Goal: Task Accomplishment & Management: Manage account settings

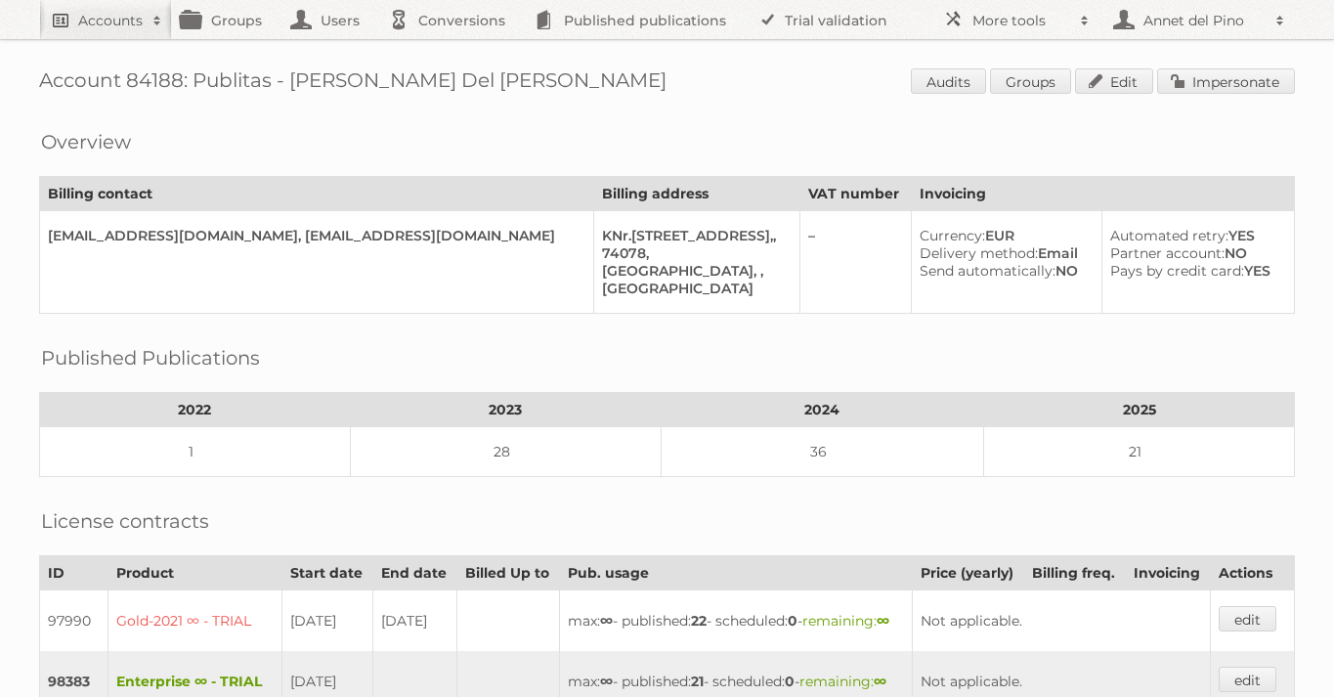
click at [124, 35] on link "Accounts" at bounding box center [105, 19] width 133 height 39
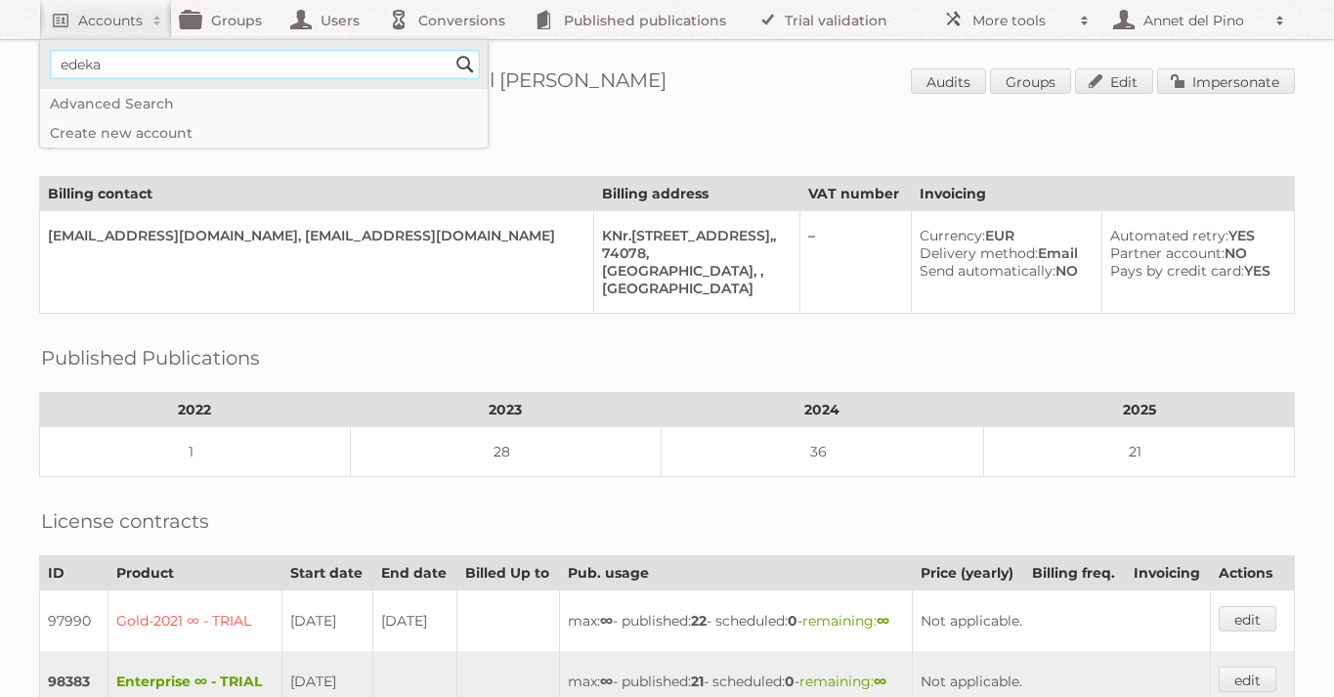
type input"] "EDEKA"
click at [479, 57] on input "Search" at bounding box center [465, 64] width 29 height 29
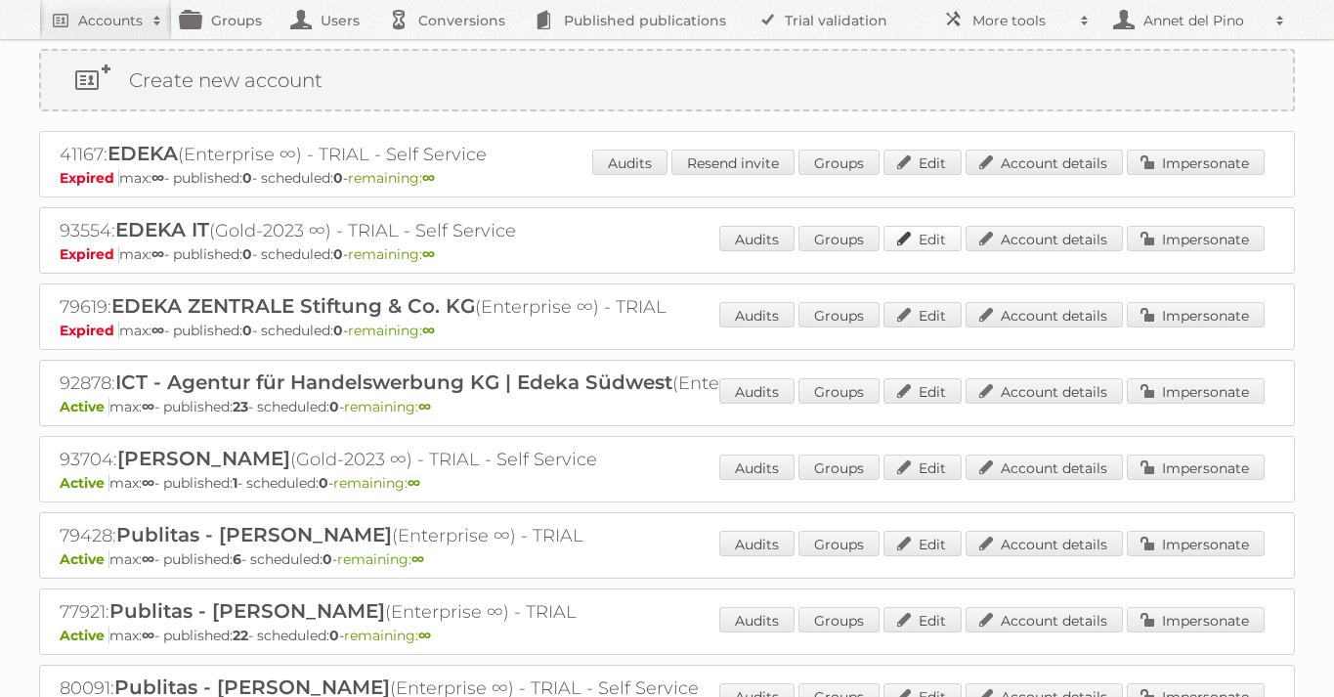
scroll to position [146, 0]
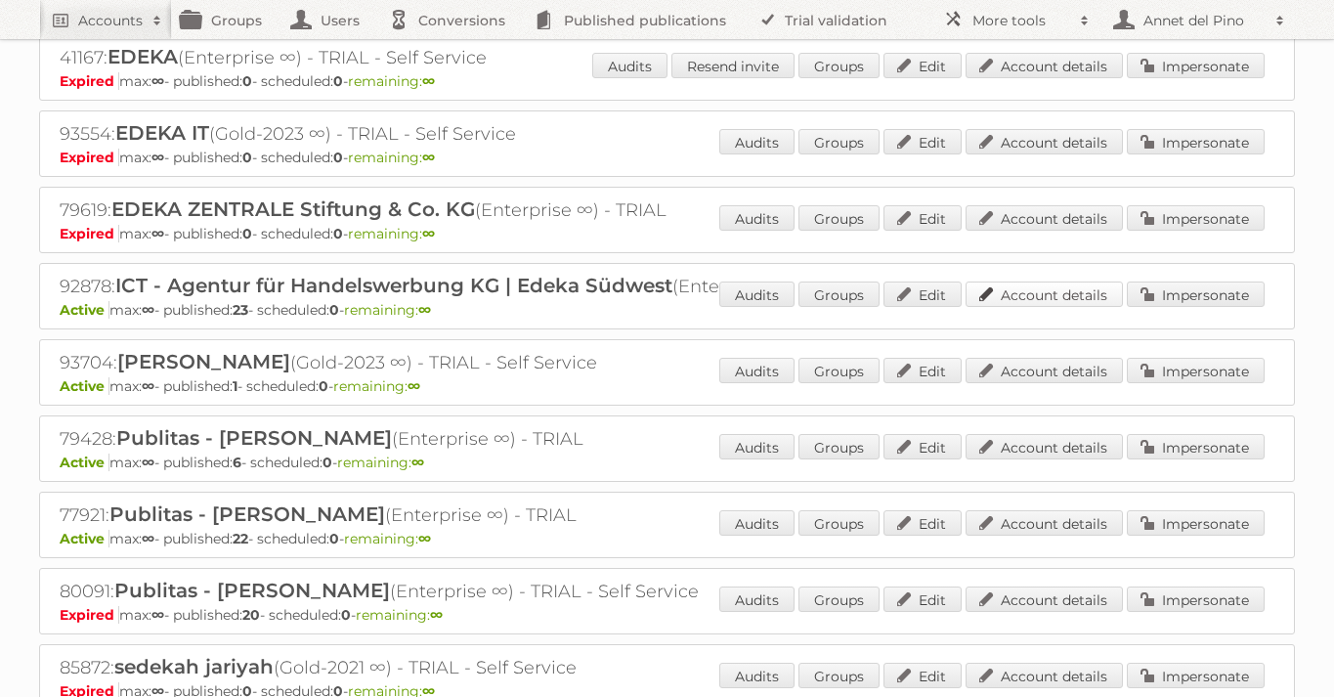
click at [1065, 285] on link "Account details" at bounding box center [1044, 294] width 157 height 25
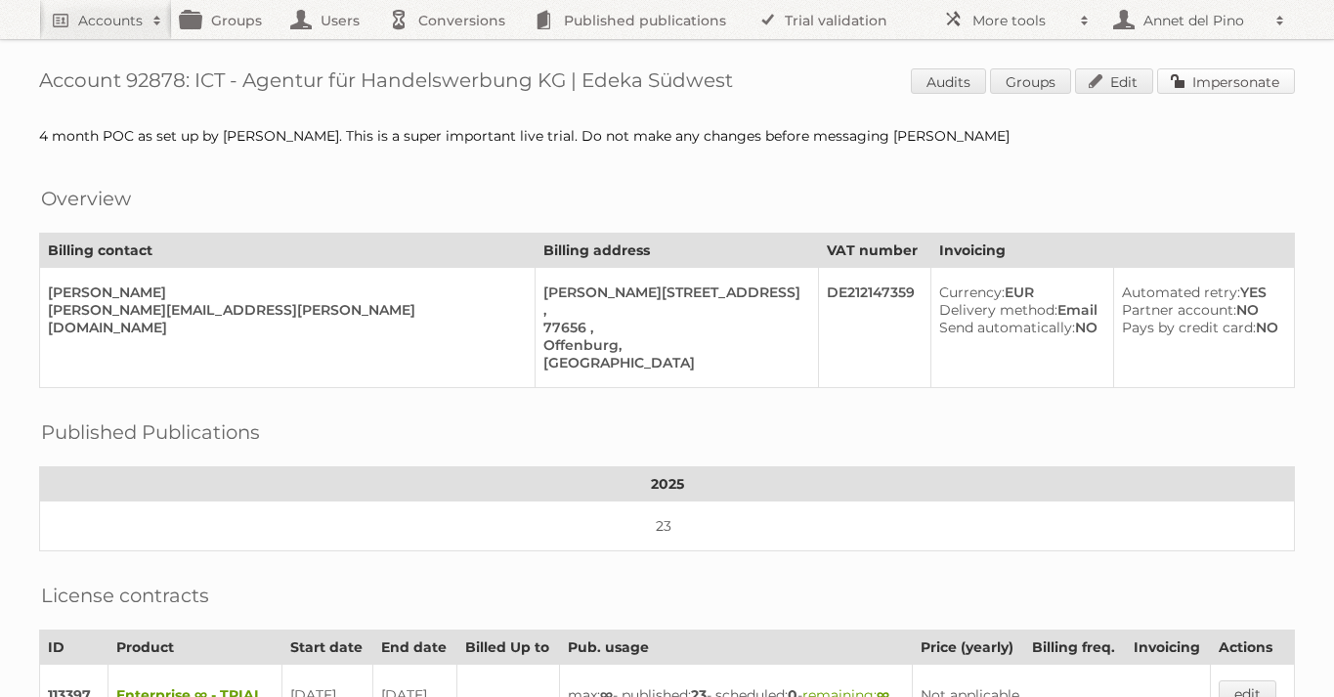
click at [1256, 85] on link "Impersonate" at bounding box center [1226, 80] width 138 height 25
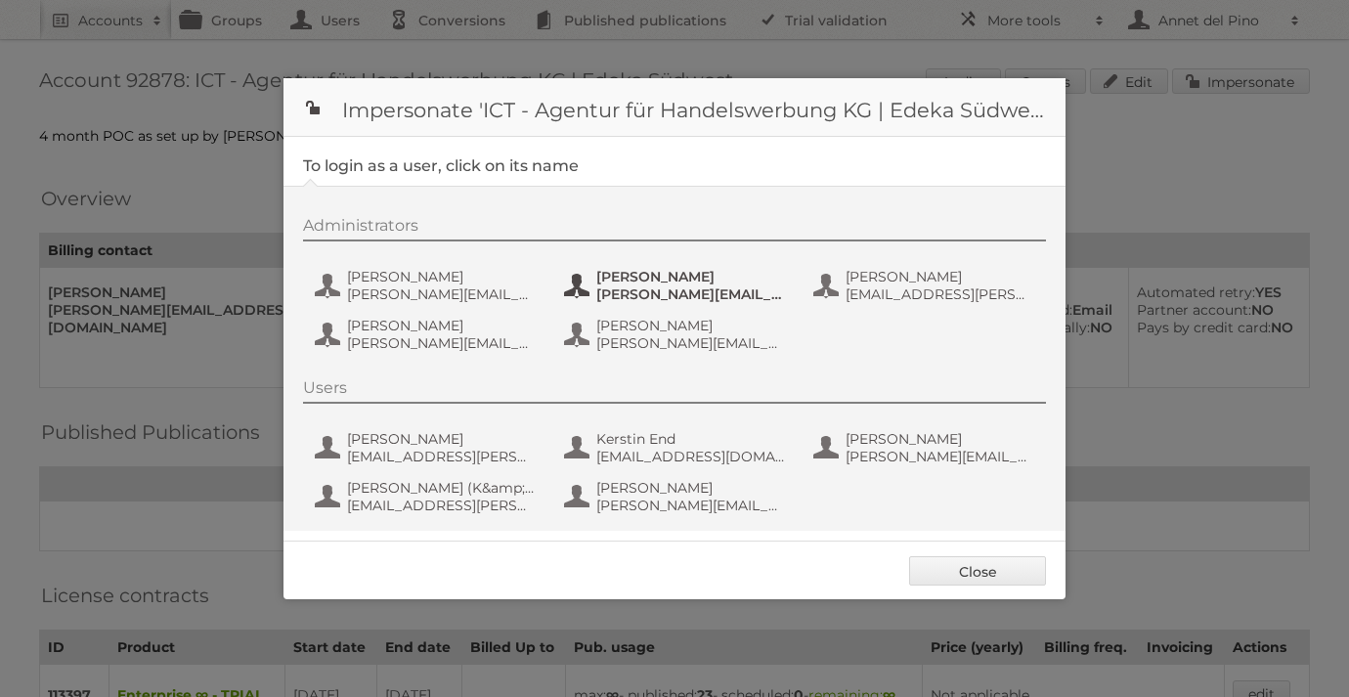
click at [643, 292] on span "Daniel.Kopf@ictwerbung.de" at bounding box center [691, 294] width 190 height 18
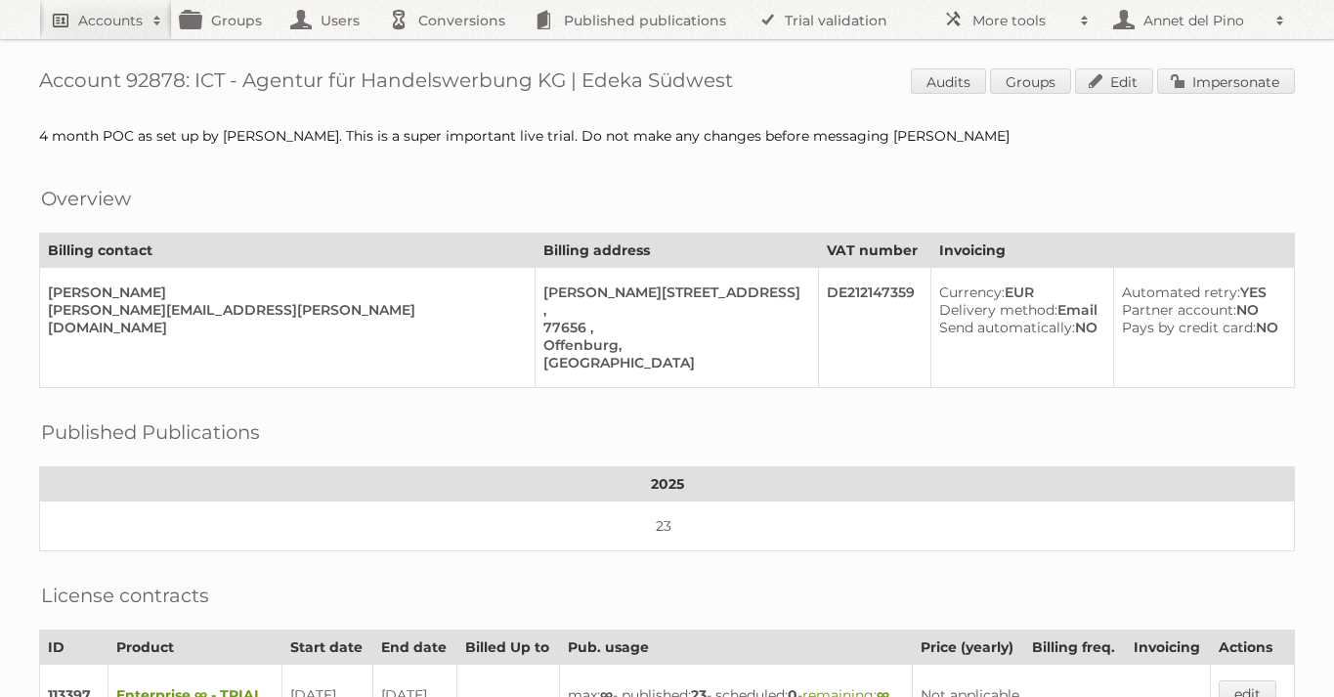
click at [112, 19] on h2 "Accounts" at bounding box center [110, 21] width 65 height 20
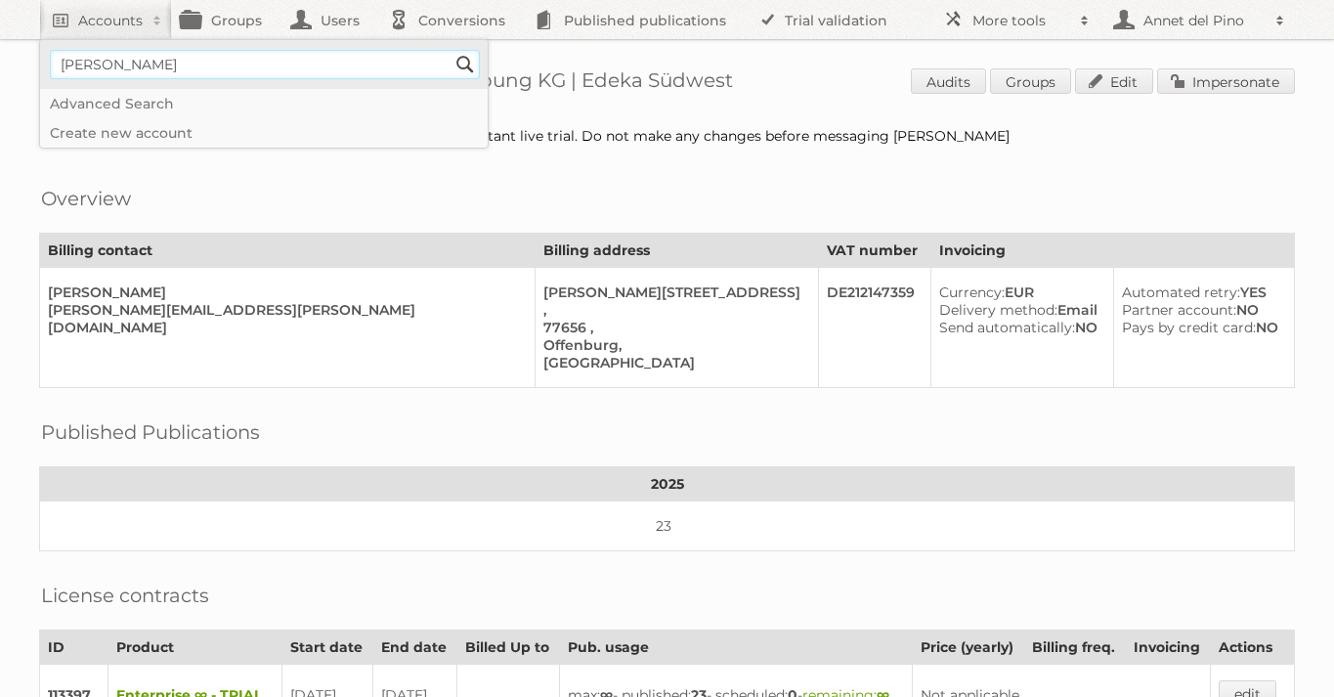
type input"] "[EMAIL_ADDRESS][DOMAIN_NAME]"
click at [462, 68] on input "Search" at bounding box center [465, 64] width 29 height 29
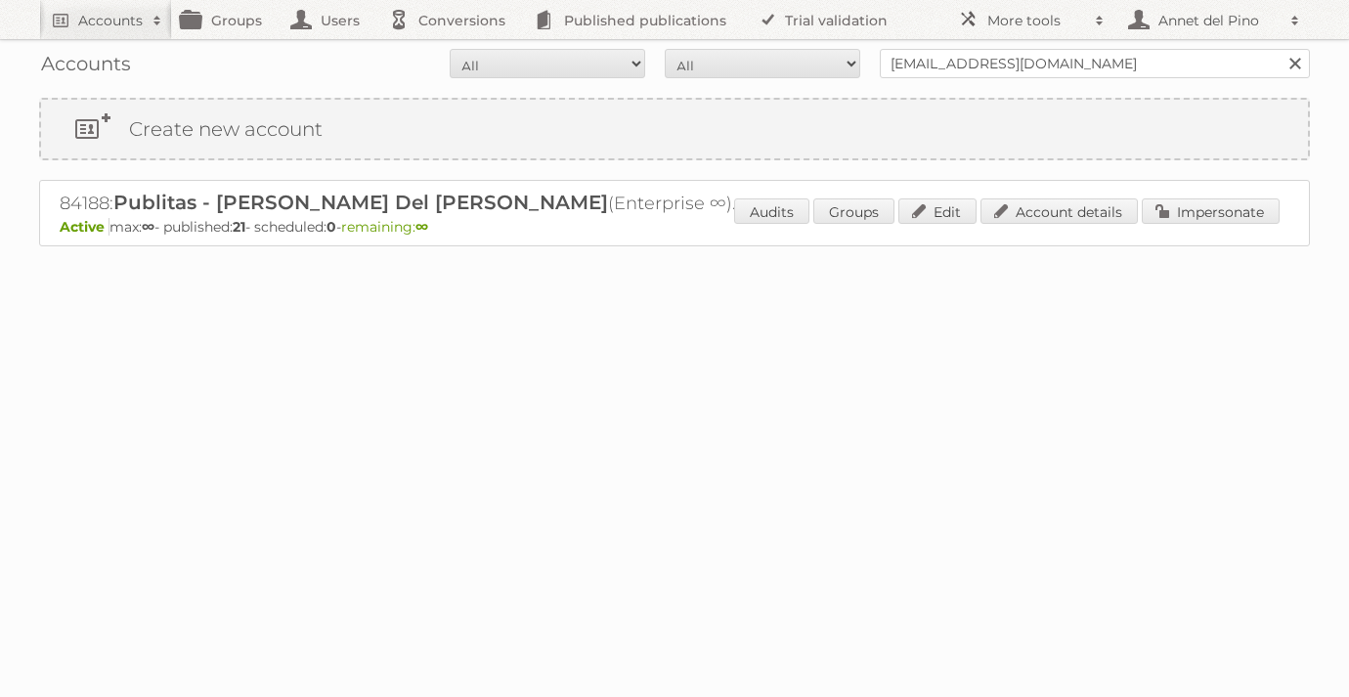
click at [1065, 229] on p "Active max: ∞ - published: 21 - scheduled: 0 - remaining: ∞" at bounding box center [675, 227] width 1230 height 18
click at [1065, 215] on link "Account details" at bounding box center [1058, 210] width 157 height 25
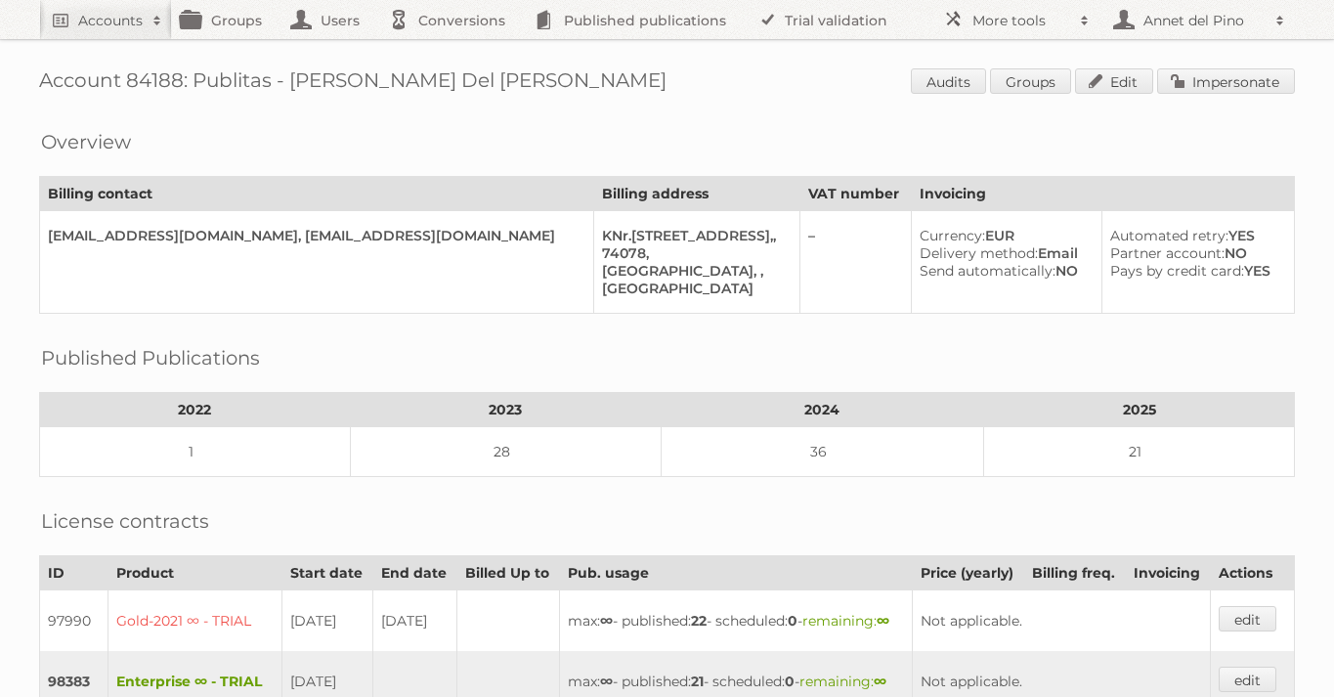
click at [1114, 97] on div "Account 84188: Publitas - [PERSON_NAME] Del [PERSON_NAME] Audits Groups Edit Im…" at bounding box center [667, 555] width 1334 height 1110
click at [1114, 91] on link "Edit" at bounding box center [1114, 80] width 78 height 25
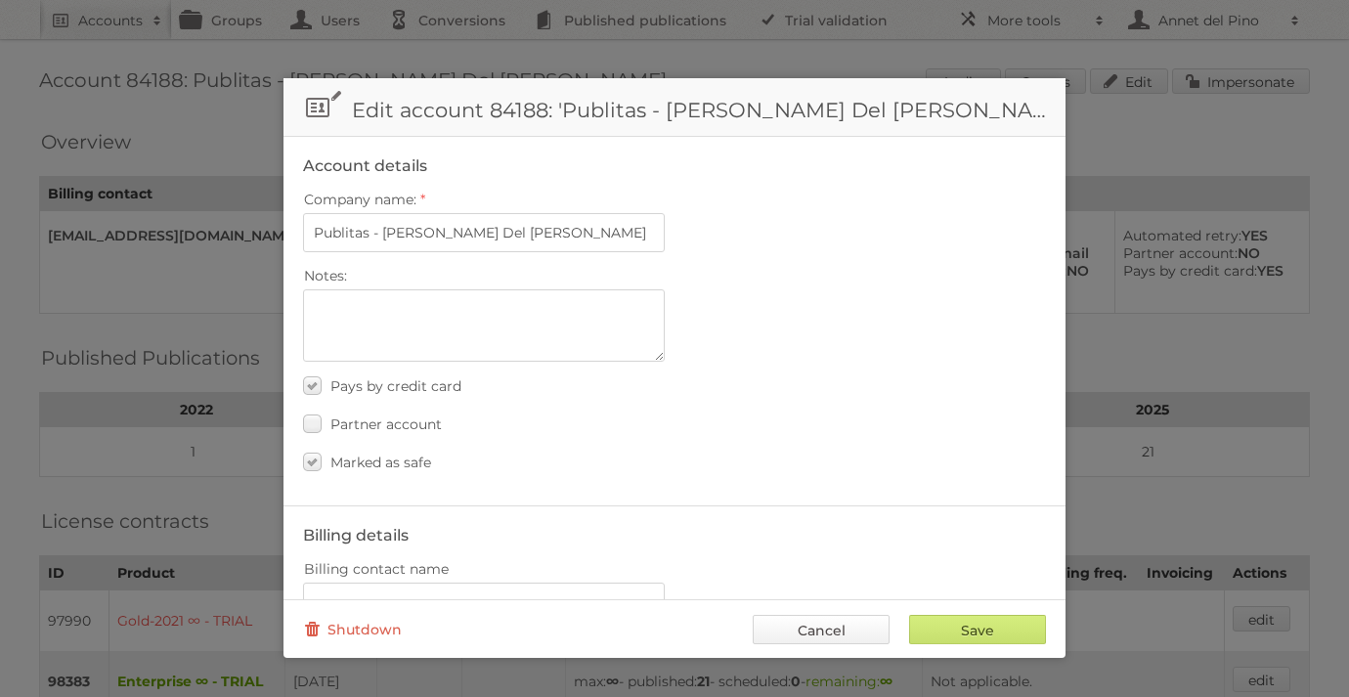
click at [809, 630] on link "Cancel" at bounding box center [821, 629] width 137 height 29
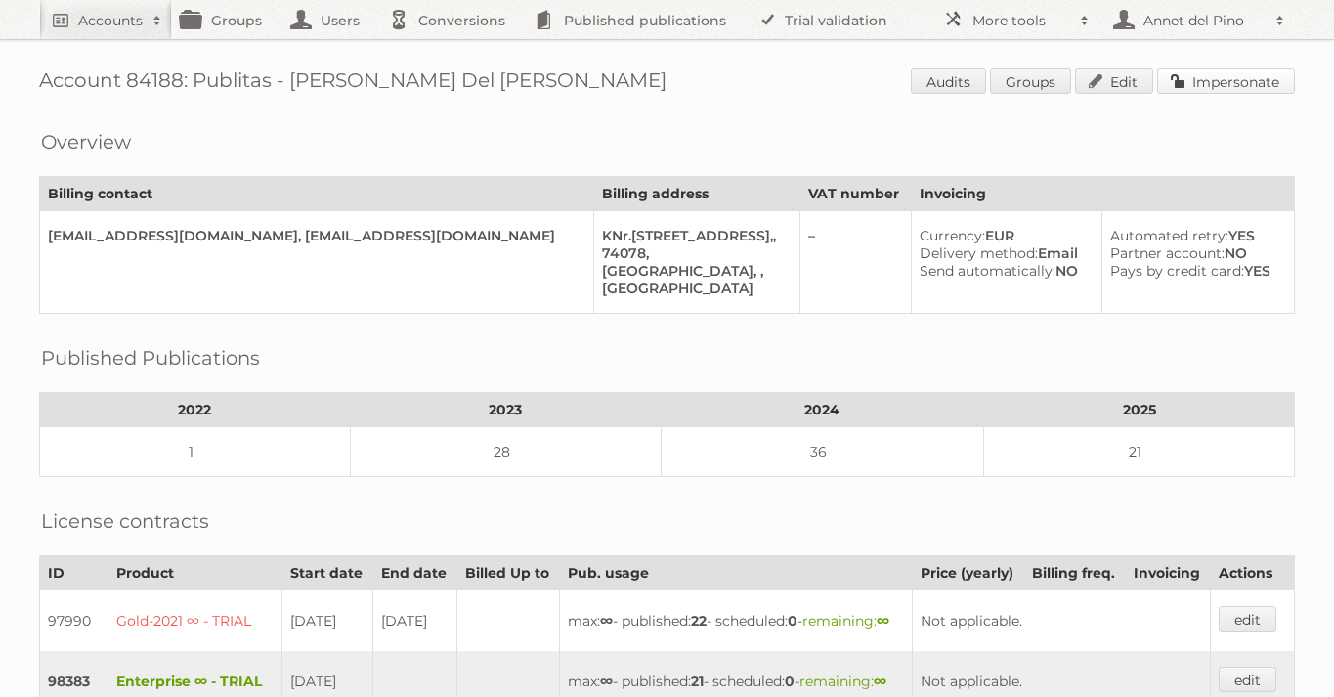
click at [1264, 81] on link "Impersonate" at bounding box center [1226, 80] width 138 height 25
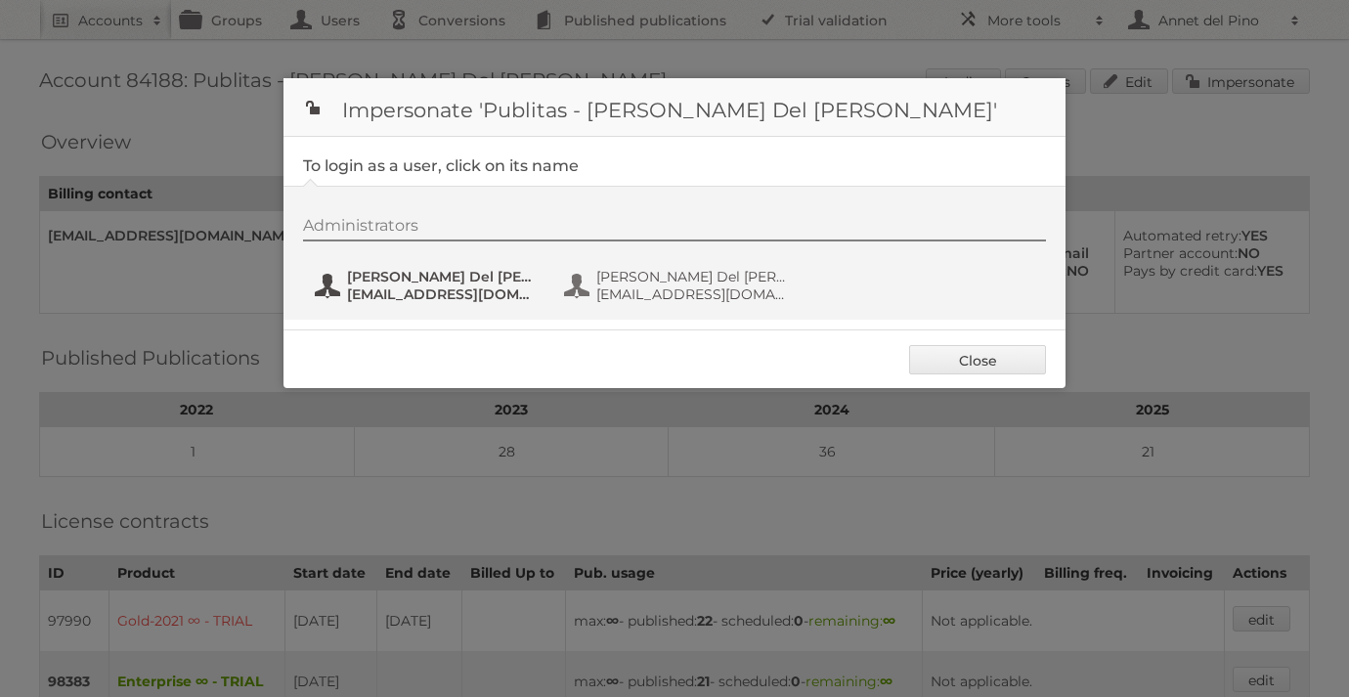
click at [488, 294] on span "[EMAIL_ADDRESS][DOMAIN_NAME]" at bounding box center [442, 294] width 190 height 18
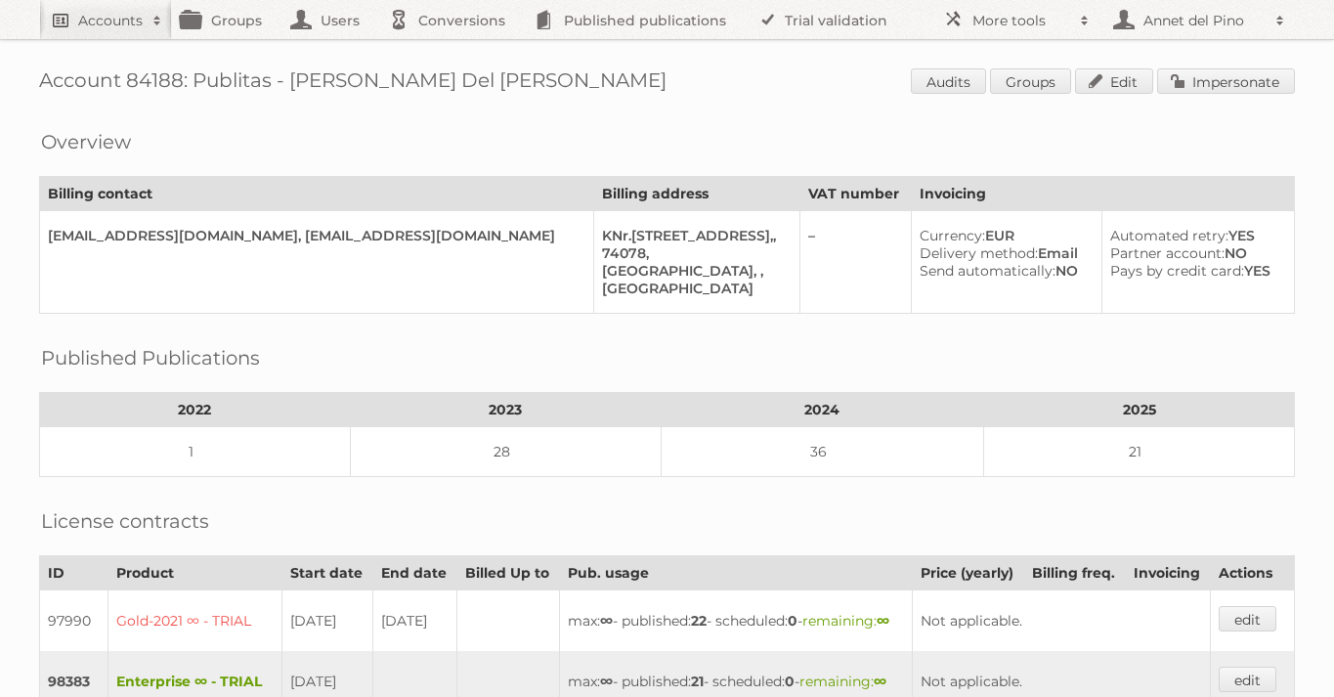
click at [82, 37] on link "Accounts" at bounding box center [105, 19] width 133 height 39
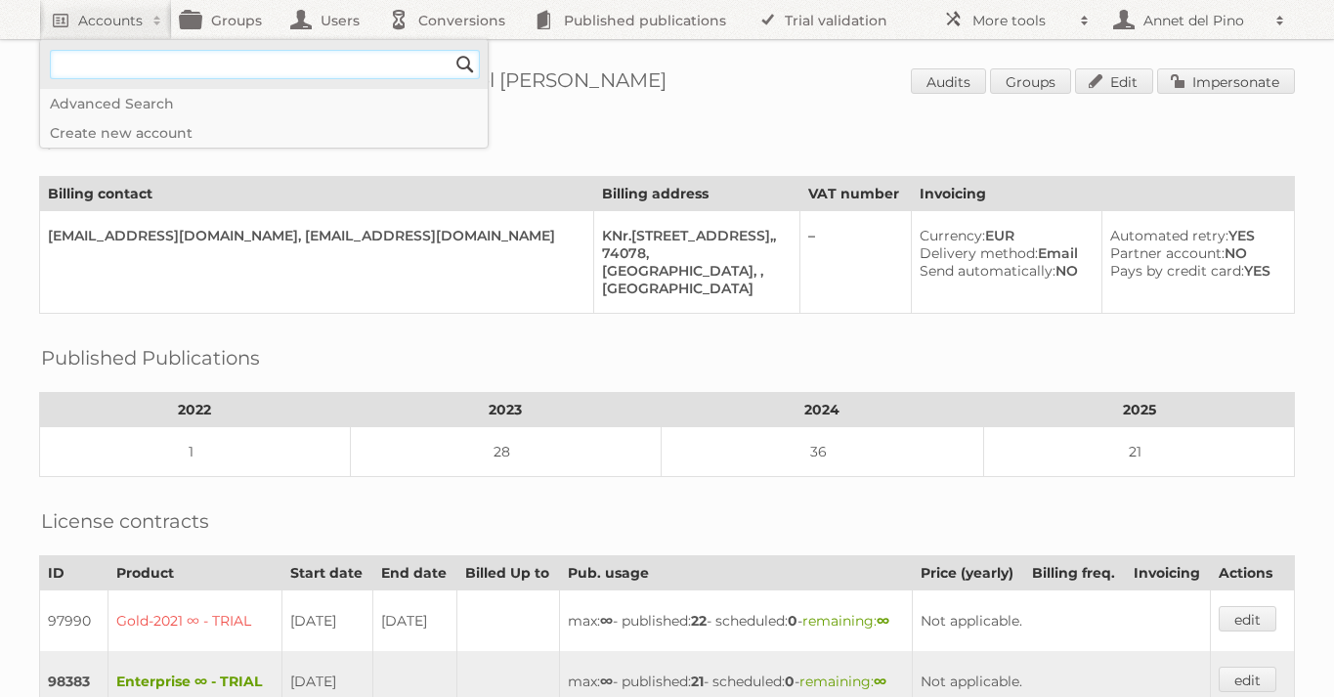
click at [200, 65] on input"] "text" at bounding box center [265, 64] width 430 height 29
type input"] "[PERSON_NAME][EMAIL_ADDRESS][DOMAIN_NAME]"
click at [471, 77] on input "Search" at bounding box center [465, 64] width 29 height 29
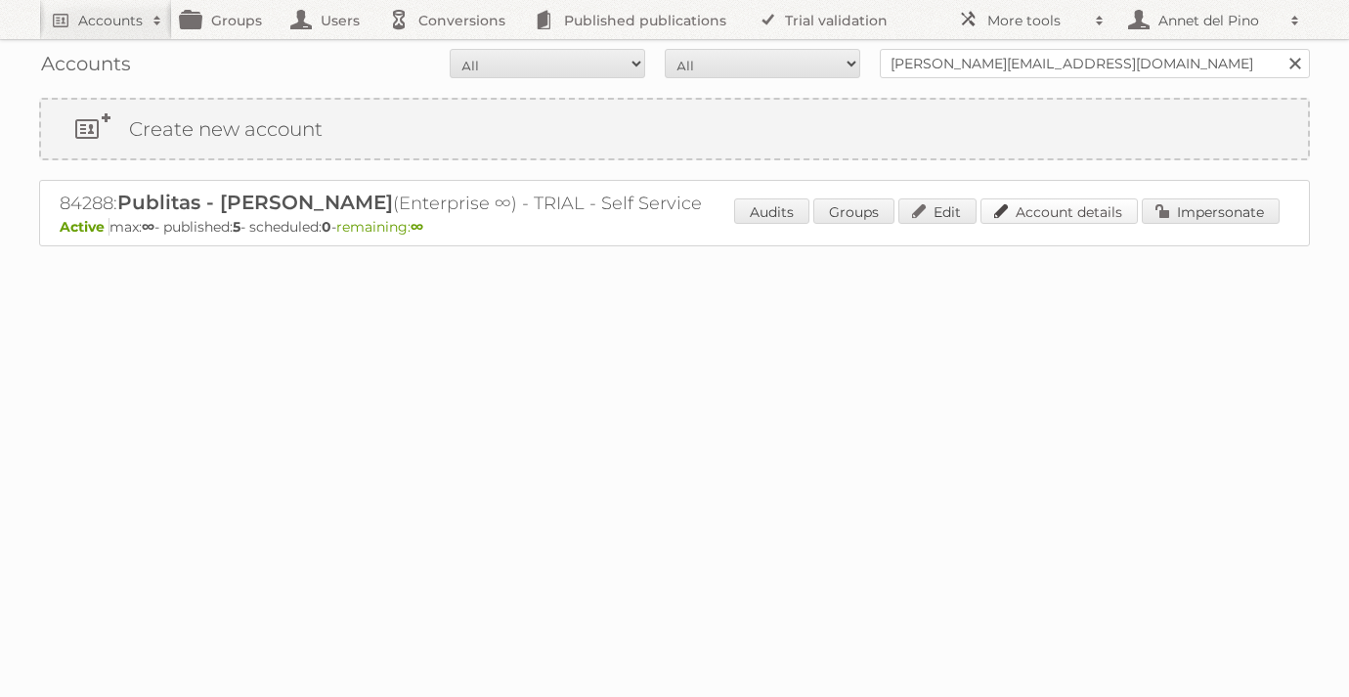
click at [1052, 213] on link "Account details" at bounding box center [1058, 210] width 157 height 25
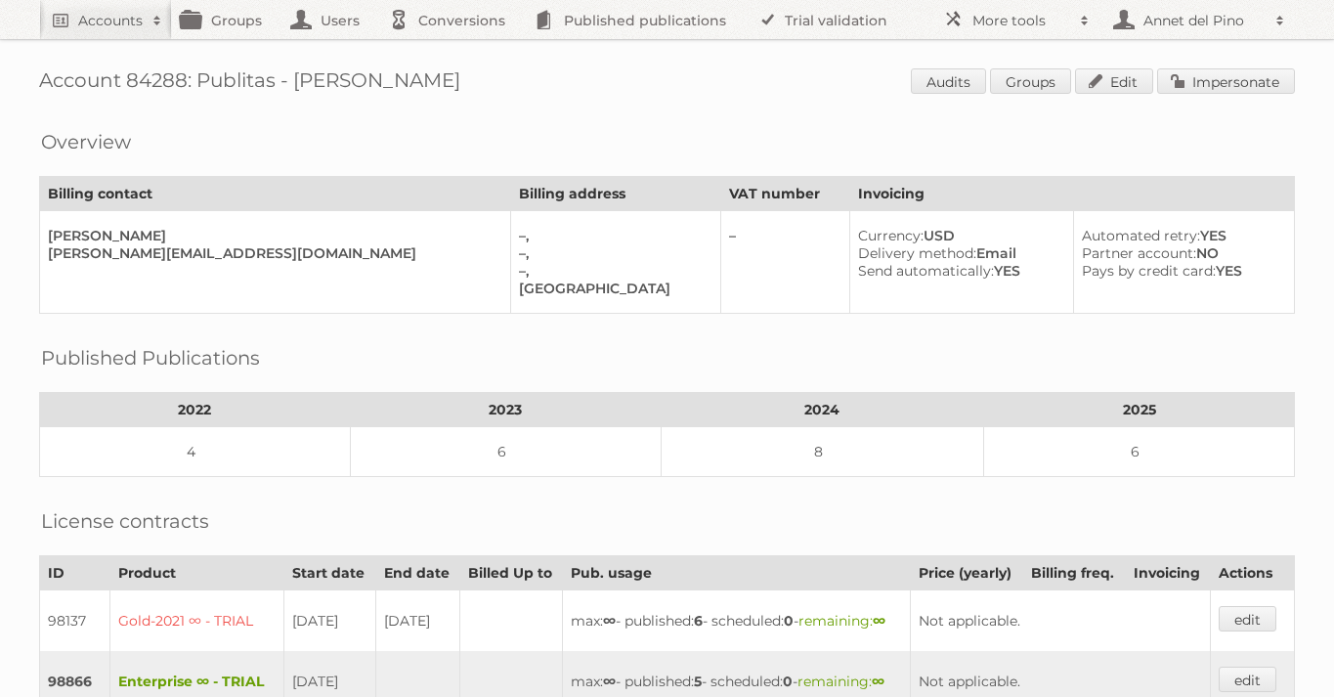
click at [1202, 99] on div "Account 84288: Publitas - Alex Valdez Audits Groups Edit Impersonate Overview B…" at bounding box center [667, 555] width 1334 height 1110
click at [1202, 90] on link "Impersonate" at bounding box center [1226, 80] width 138 height 25
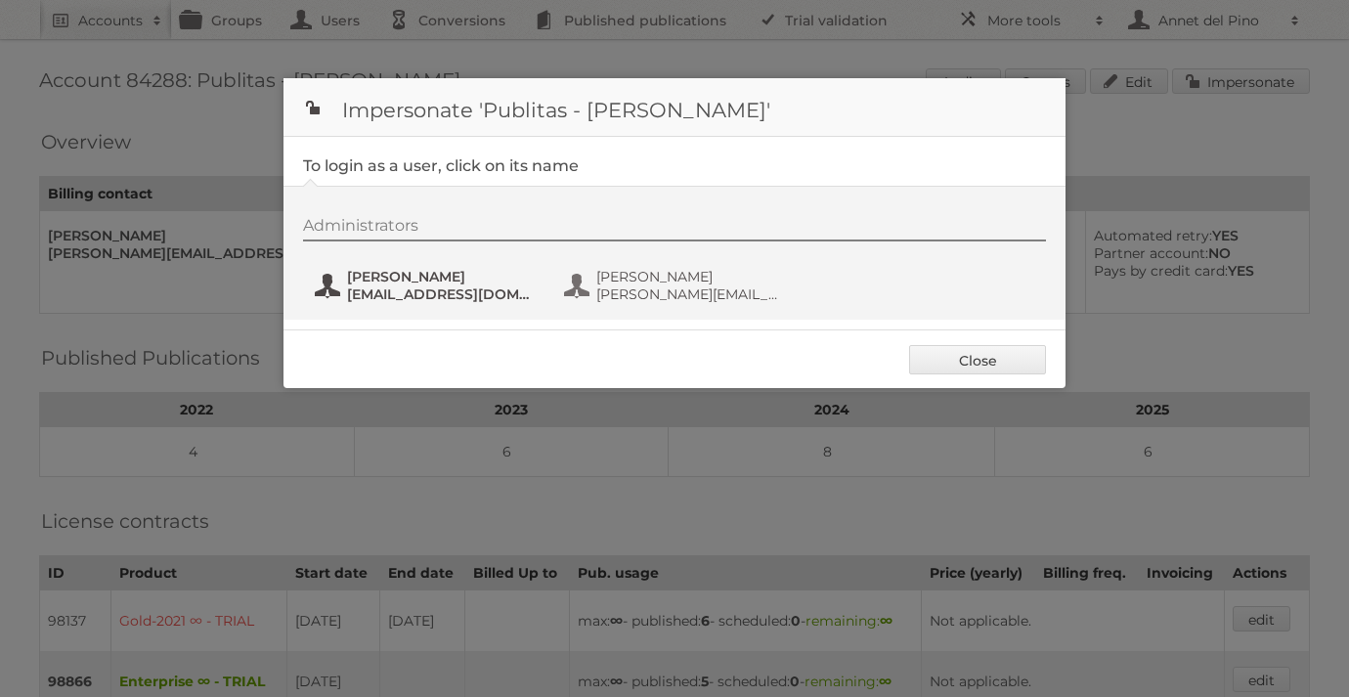
click at [465, 303] on button "Alejandro Valdez alejandro78valdez@gmail.com" at bounding box center [428, 285] width 230 height 39
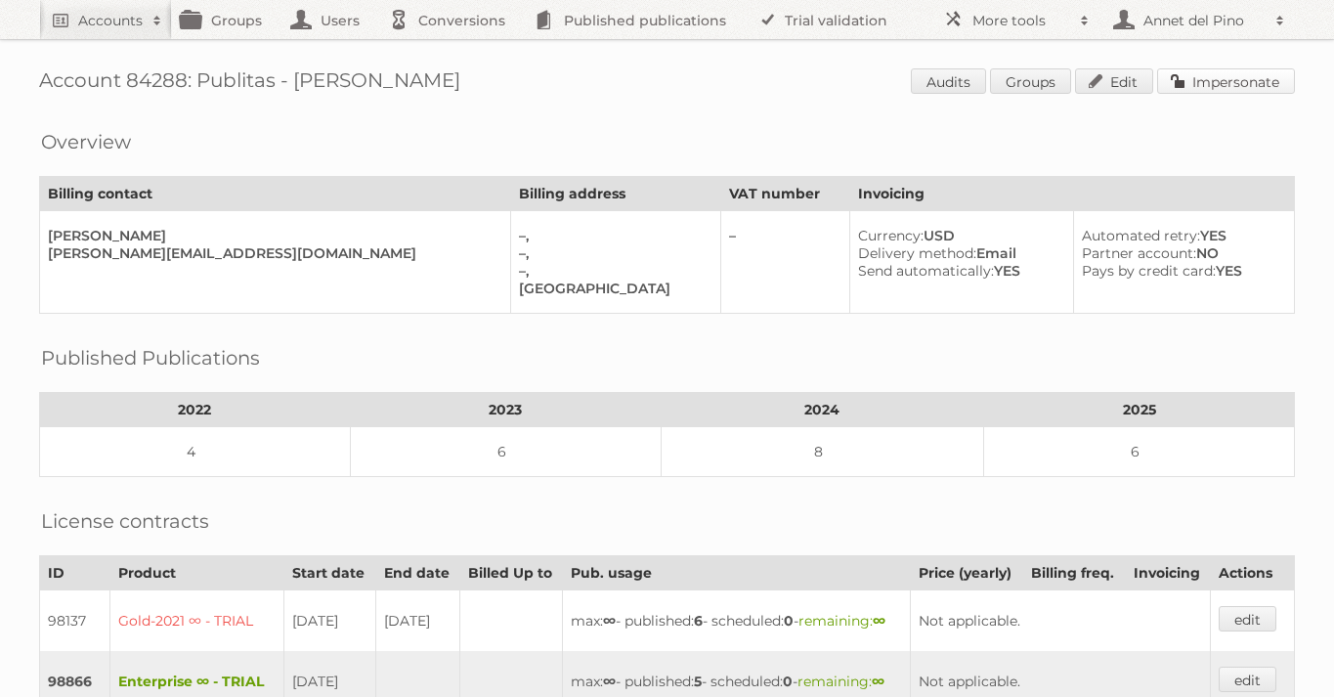
click at [1257, 74] on link "Impersonate" at bounding box center [1226, 80] width 138 height 25
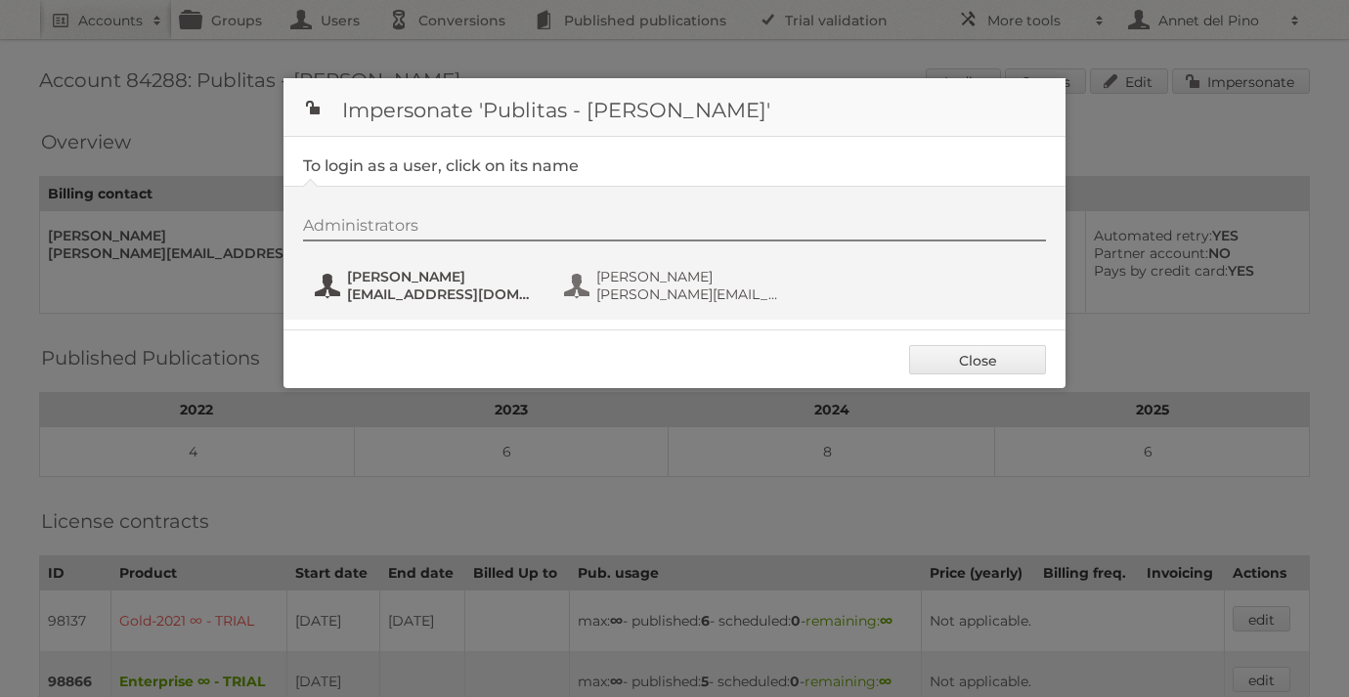
click at [481, 282] on span "Alejandro Valdez" at bounding box center [442, 277] width 190 height 18
